Goal: Task Accomplishment & Management: Manage account settings

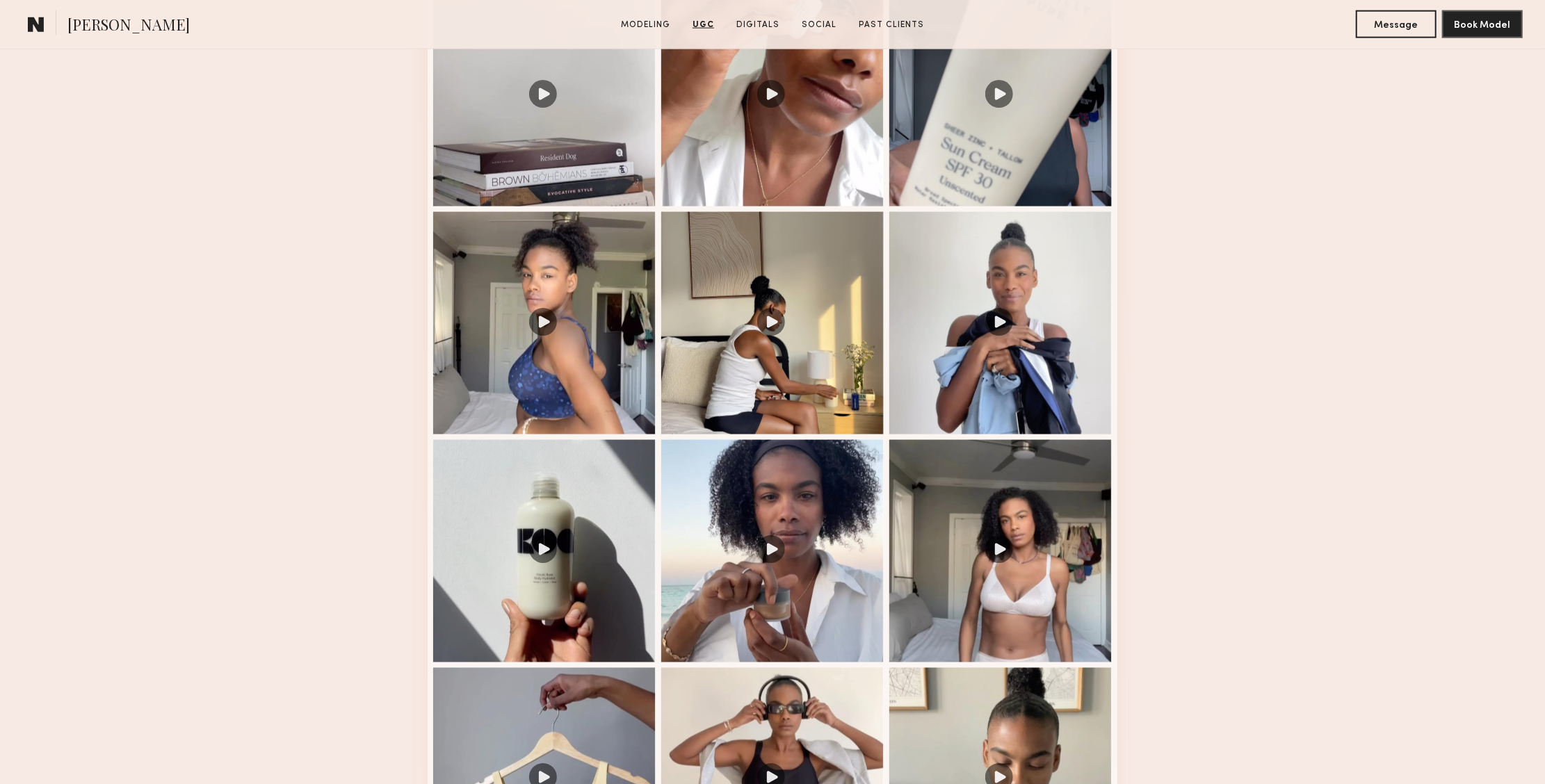
scroll to position [1330, 0]
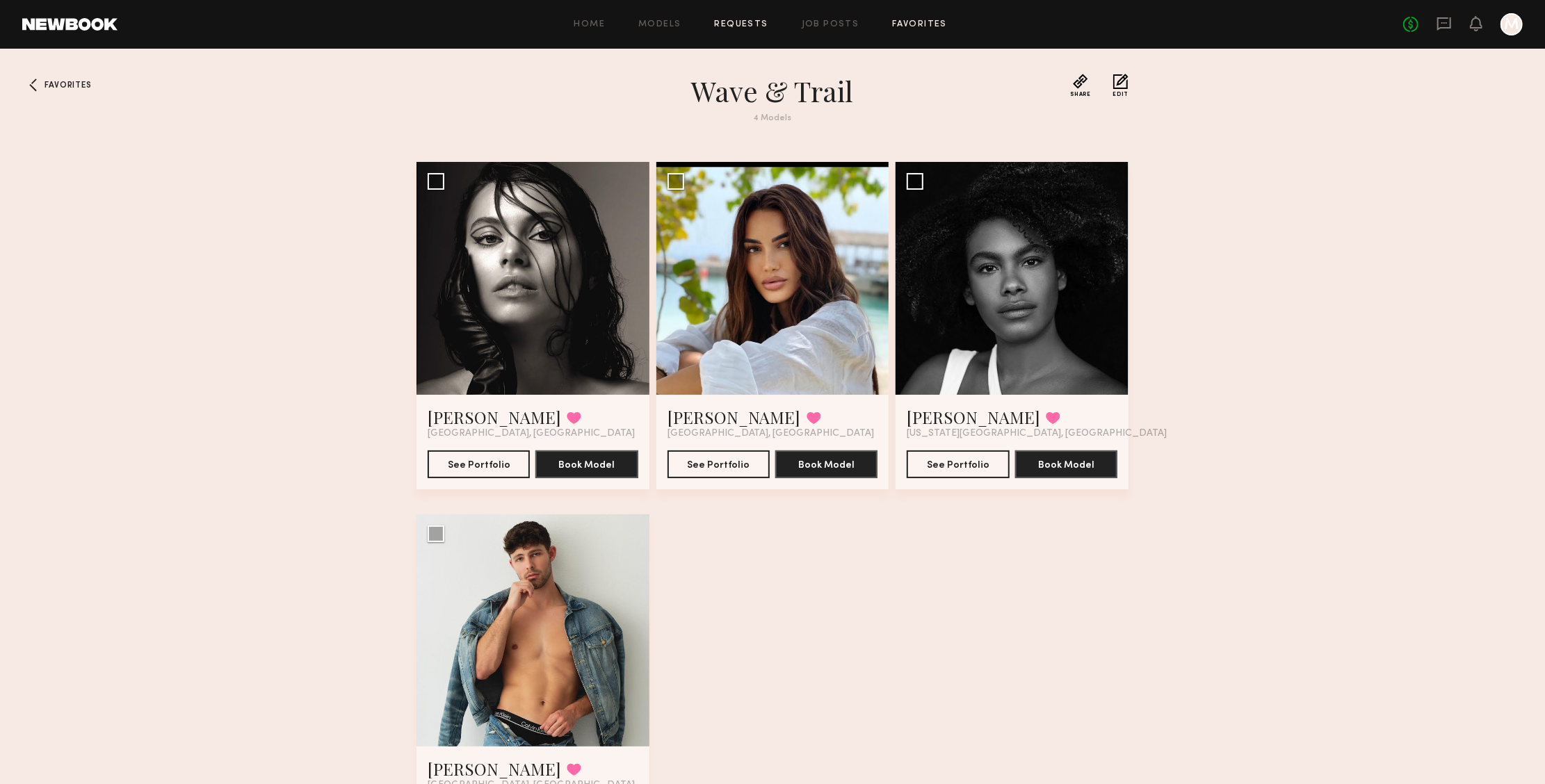
click at [747, 25] on link "Requests" at bounding box center [741, 24] width 53 height 9
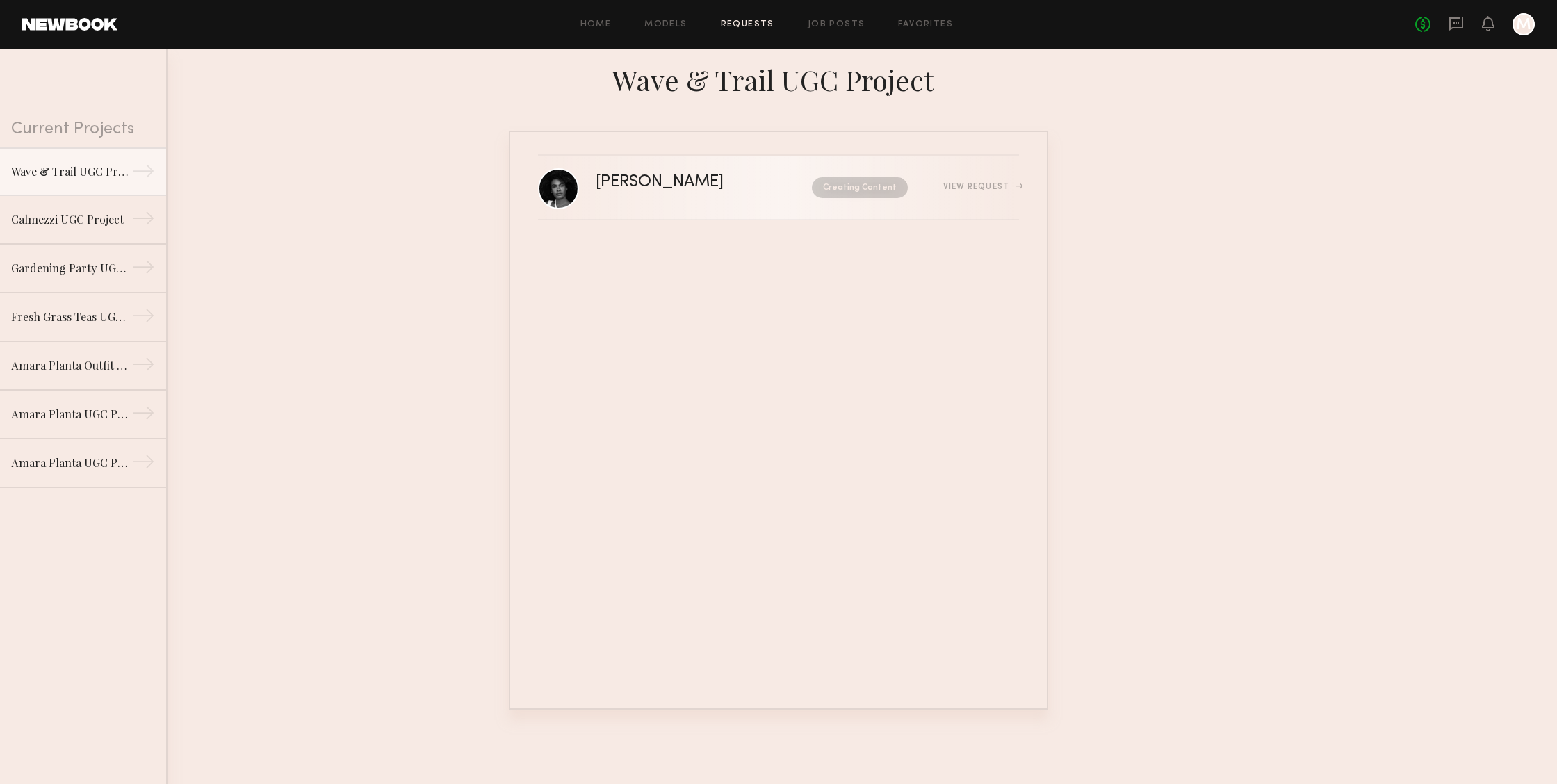
click at [716, 200] on link "[PERSON_NAME] Creating Content View Request" at bounding box center [778, 187] width 481 height 64
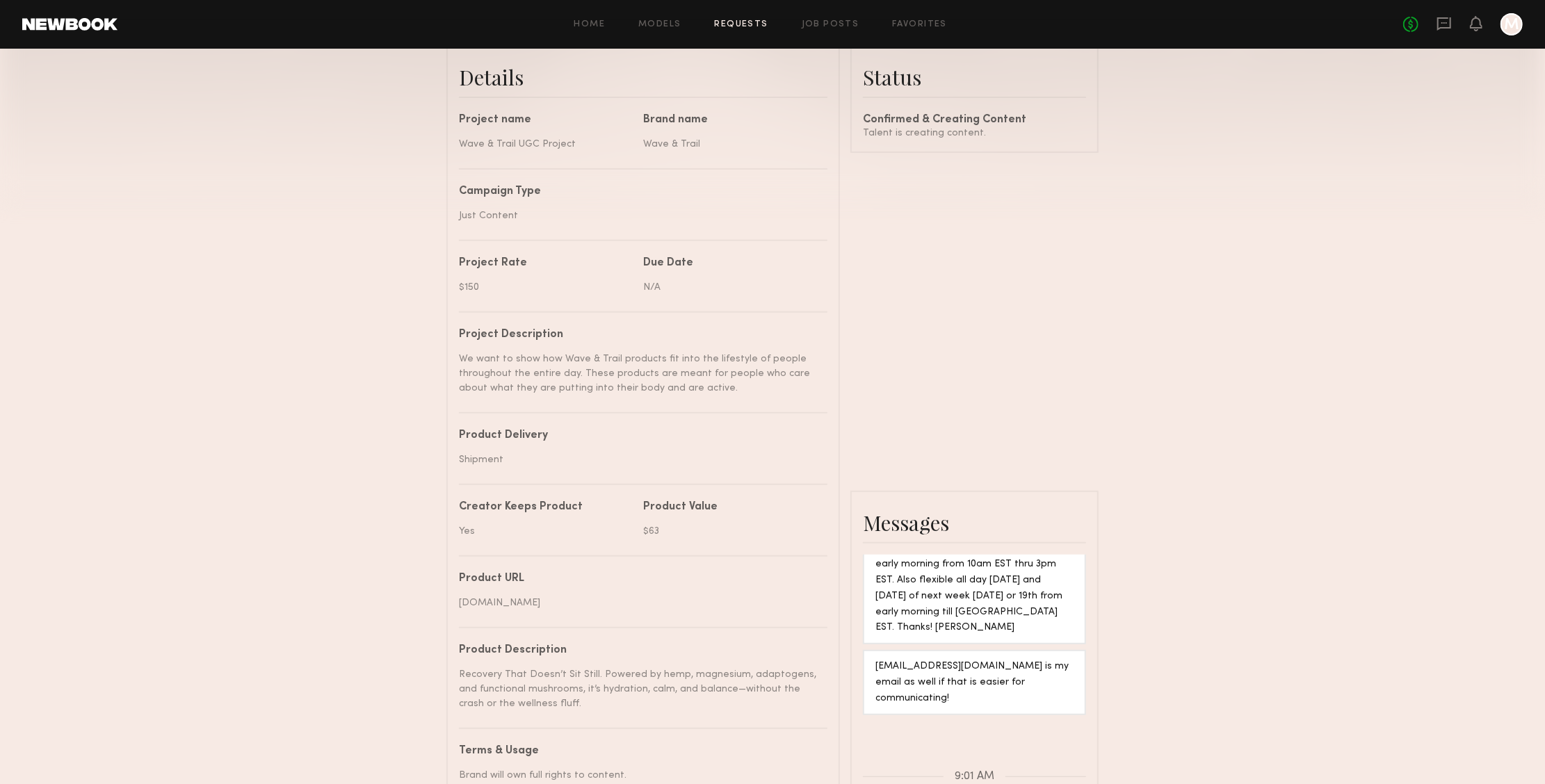
scroll to position [1824, 0]
click at [833, 26] on link "Job Posts" at bounding box center [830, 24] width 58 height 9
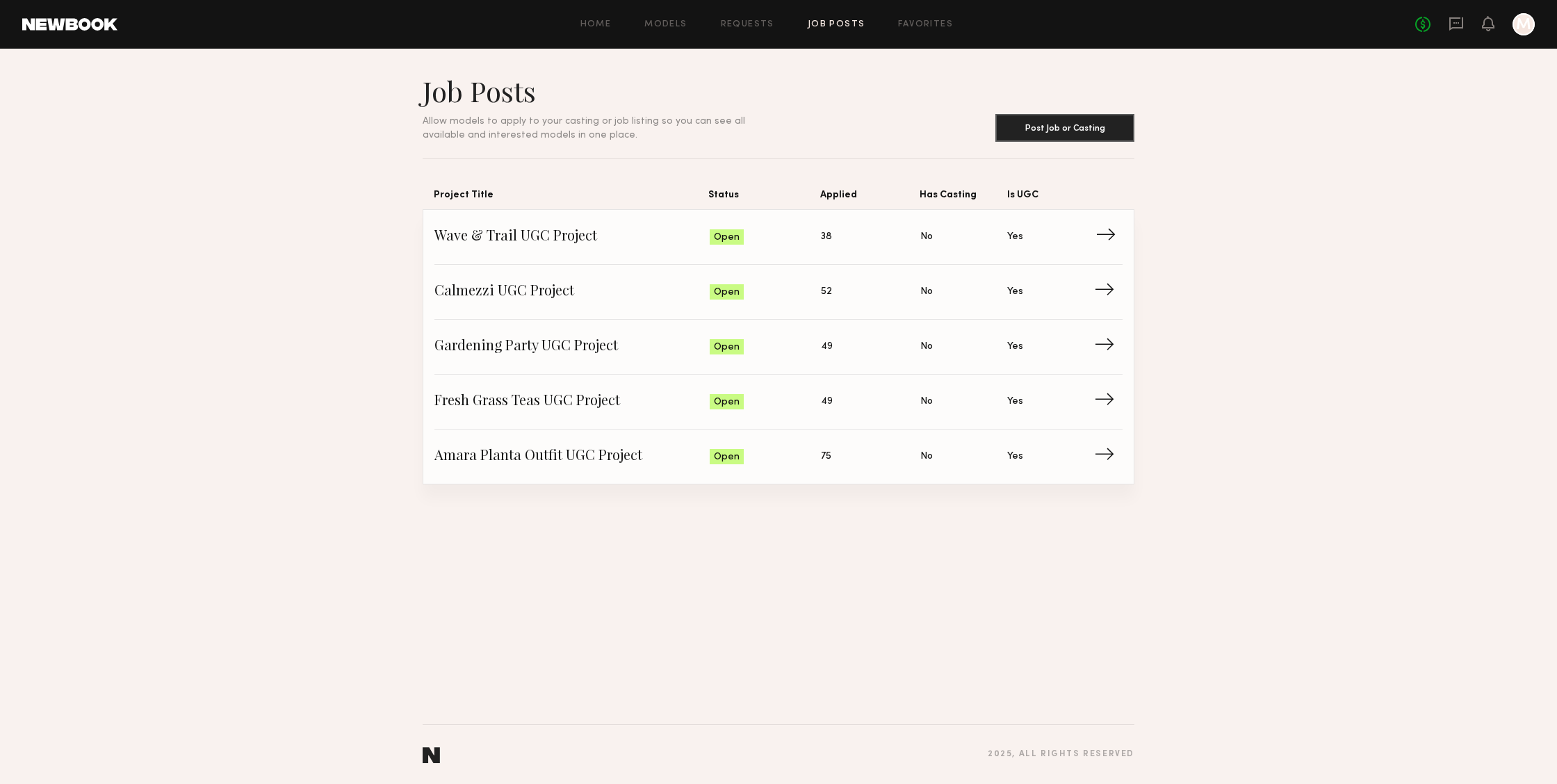
click at [1100, 234] on span "→" at bounding box center [1110, 236] width 28 height 21
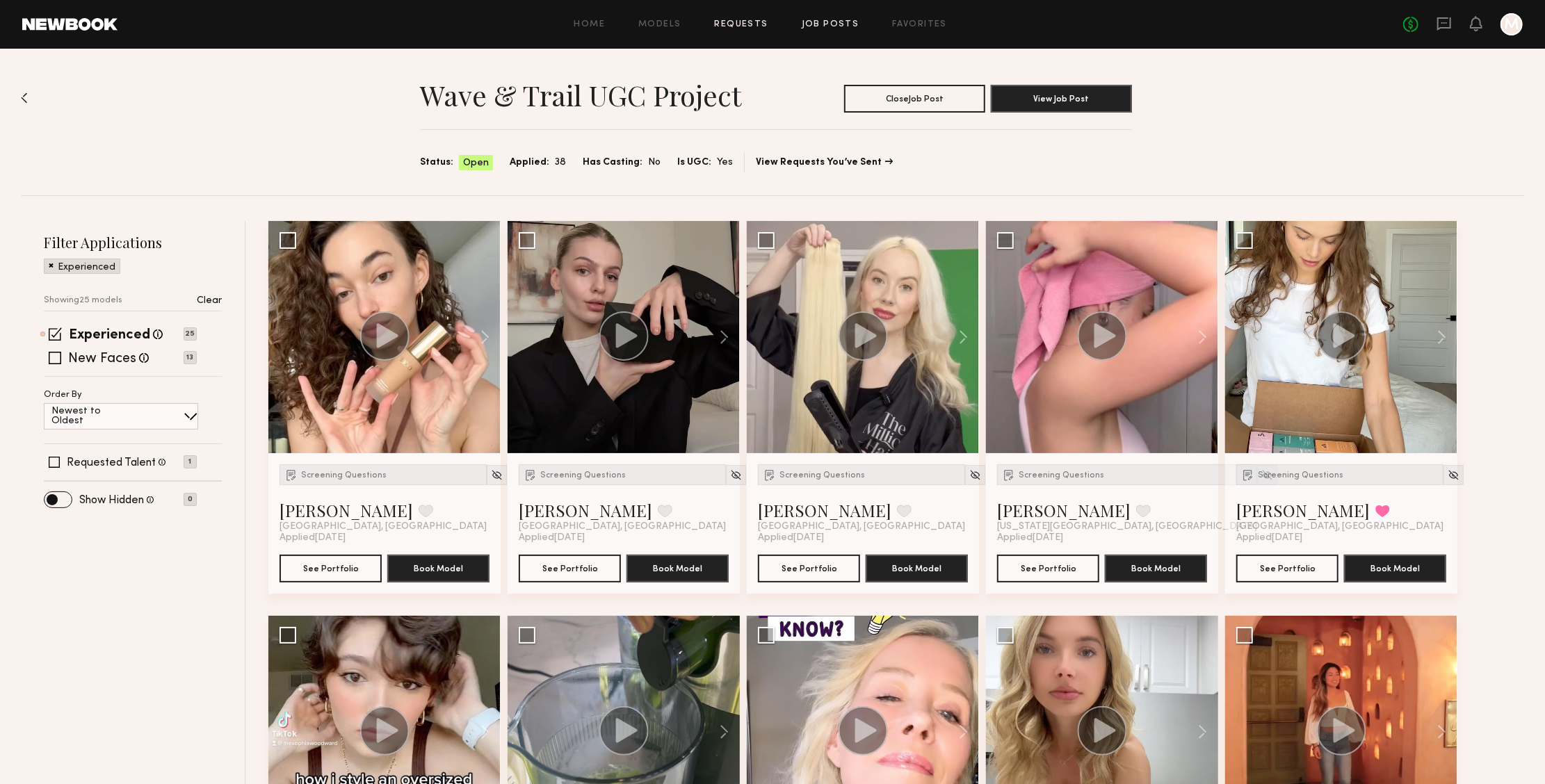
click at [745, 23] on link "Requests" at bounding box center [741, 24] width 53 height 9
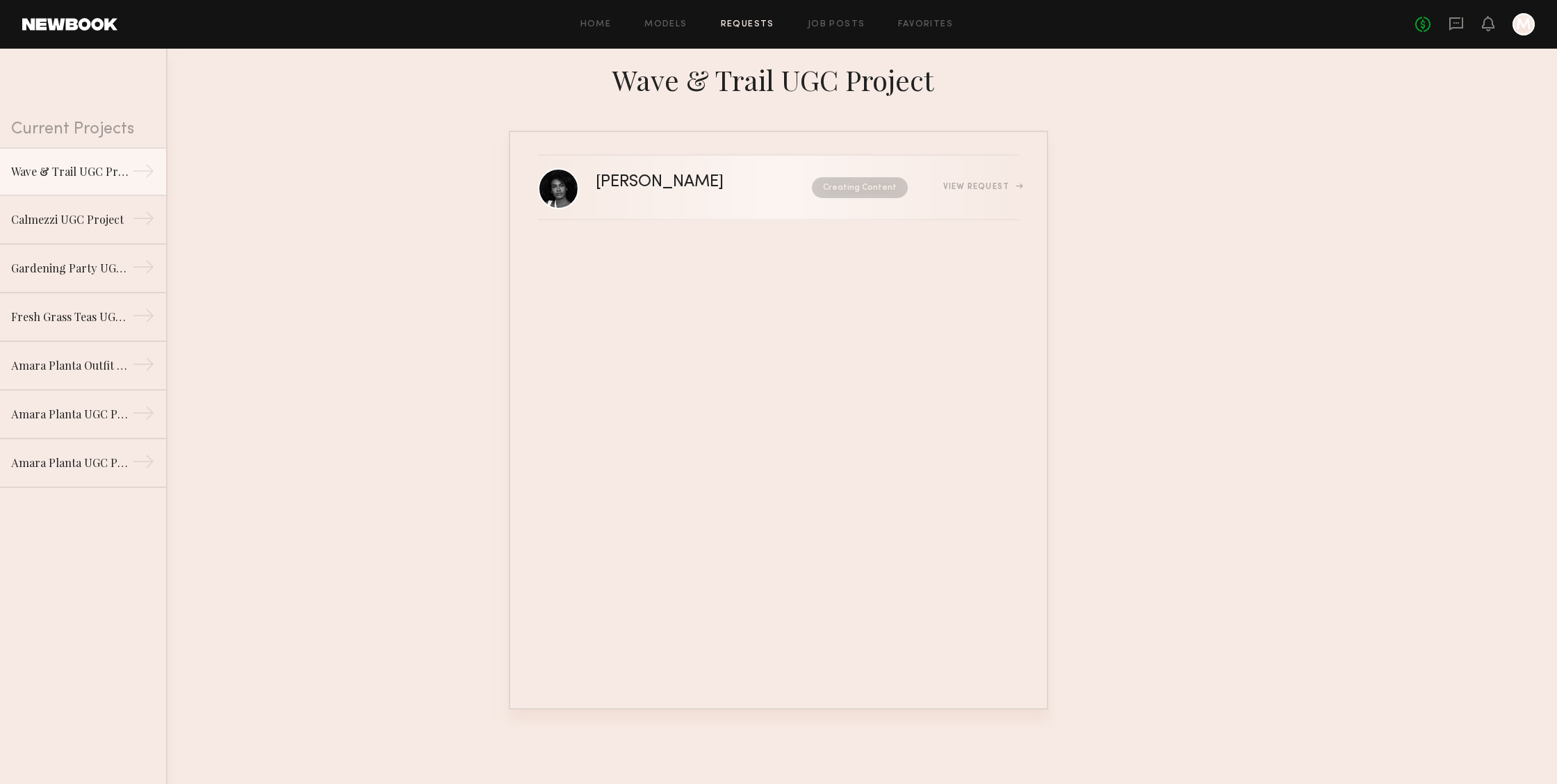
click at [768, 187] on div "Creating Content" at bounding box center [838, 187] width 140 height 21
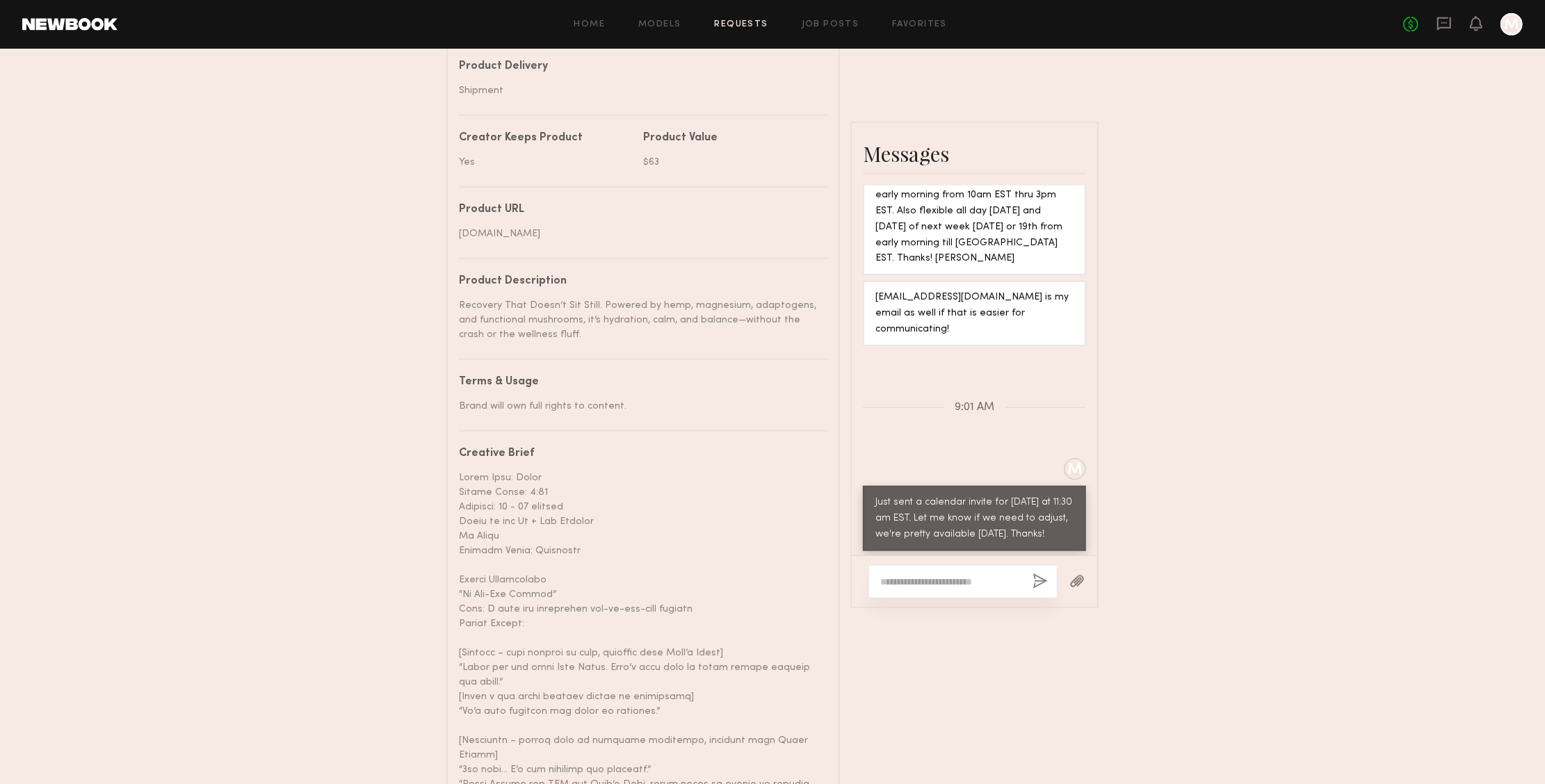
scroll to position [881, 0]
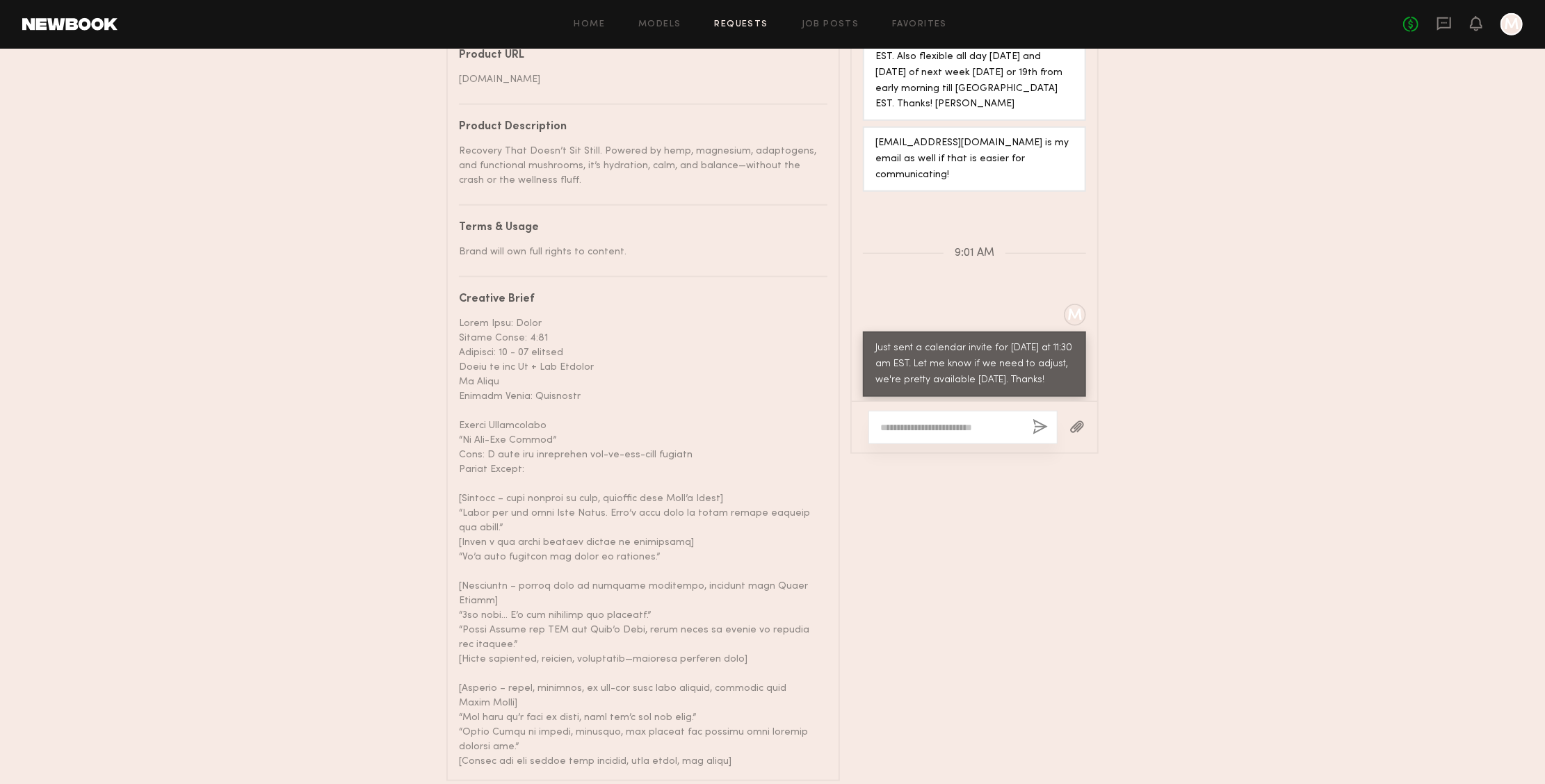
drag, startPoint x: 722, startPoint y: 697, endPoint x: 443, endPoint y: 311, distance: 476.3
copy div "Lorem Ipsu: Dolor Sitame Conse: 4:66 Adipisci: 41 - 34 elitsed Doeiu te inc Ut …"
click at [781, 409] on div at bounding box center [638, 542] width 358 height 453
